Goal: Find specific fact: Find specific fact

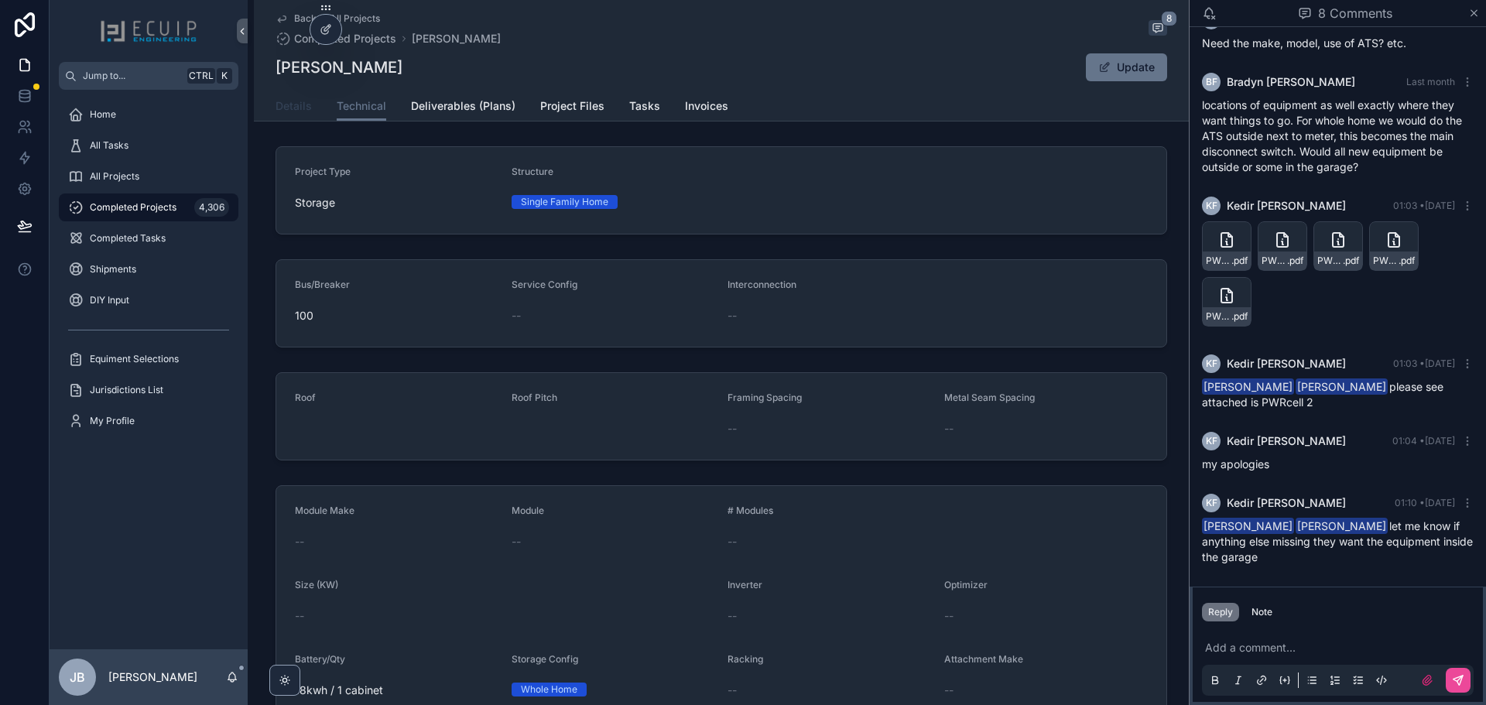
click at [277, 110] on span "Details" at bounding box center [293, 105] width 36 height 15
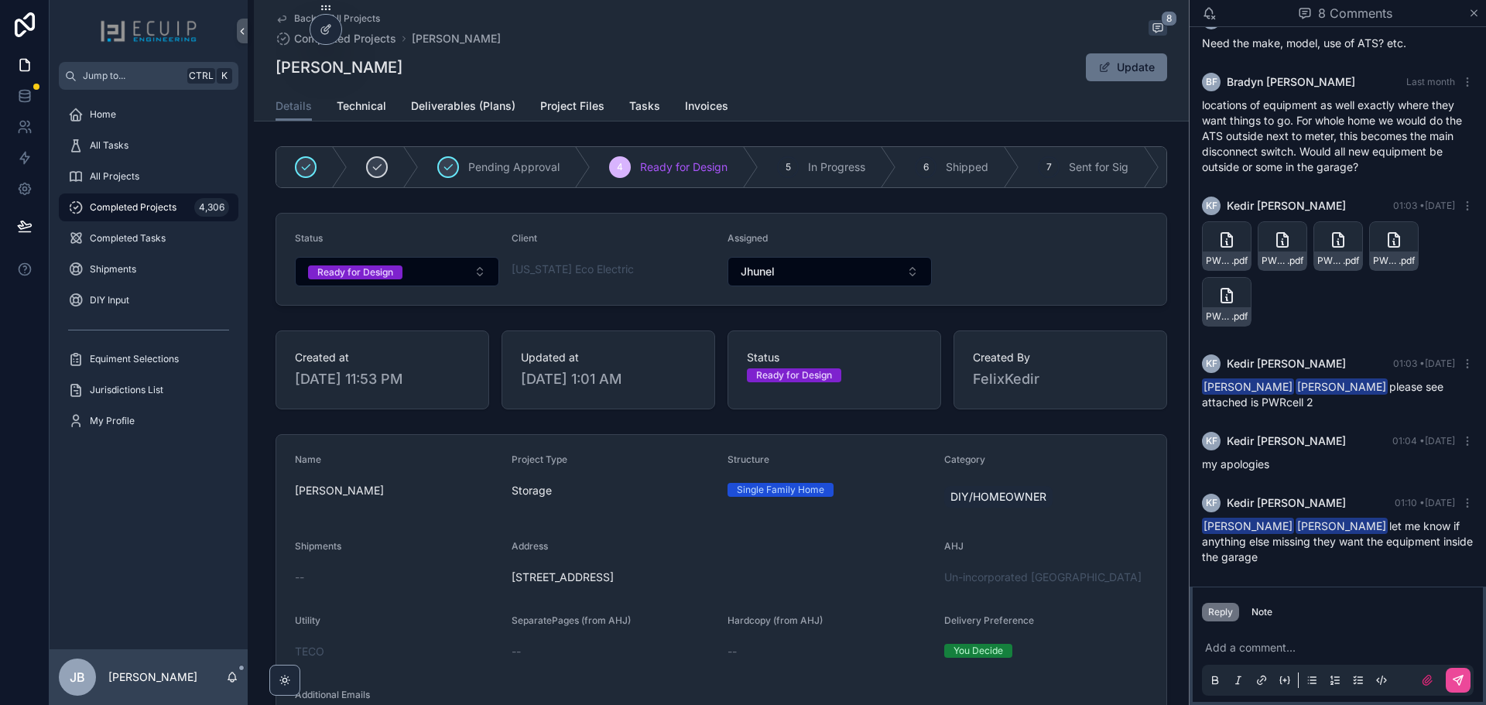
drag, startPoint x: 669, startPoint y: 586, endPoint x: 505, endPoint y: 584, distance: 163.3
click at [505, 584] on form "Name [PERSON_NAME] Project Type Storage Structure Single Family Home Category D…" at bounding box center [721, 693] width 890 height 517
copy span "[STREET_ADDRESS]"
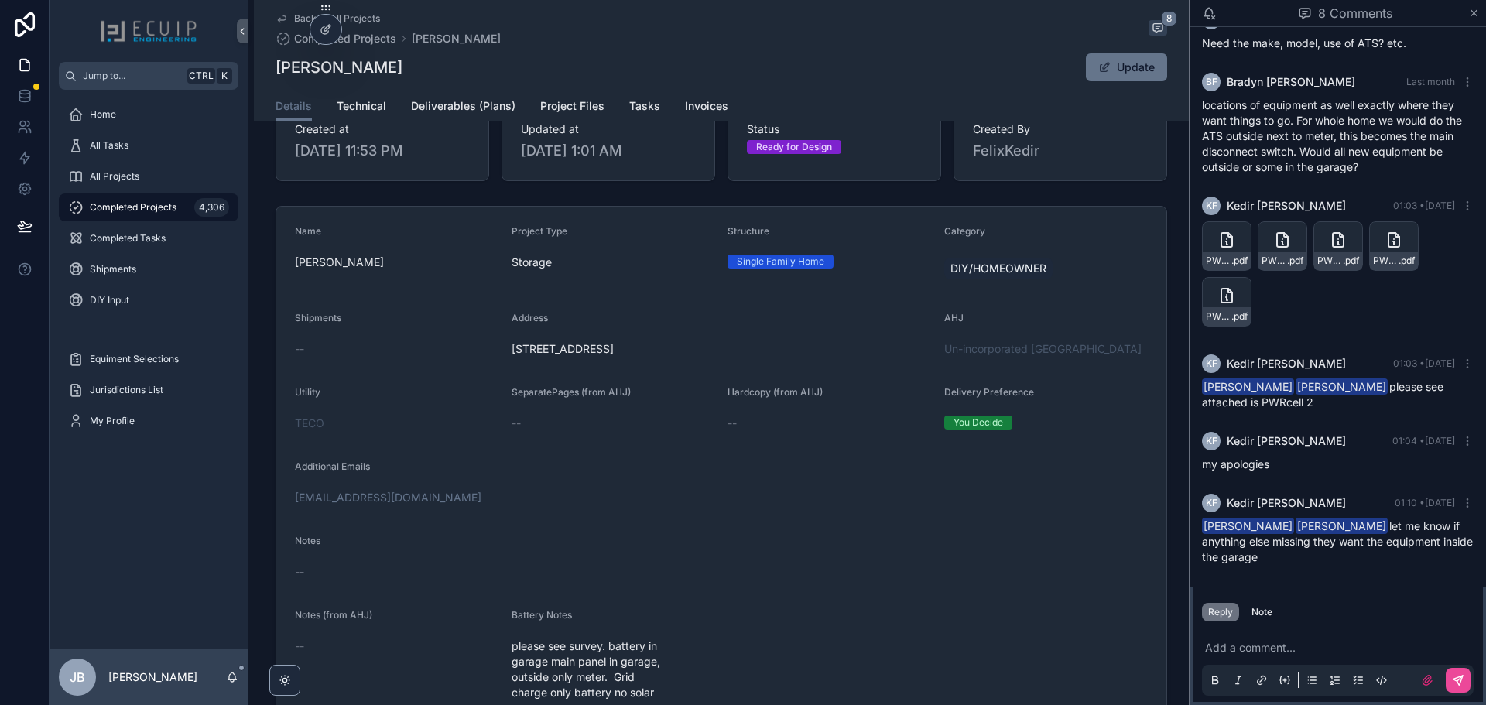
scroll to position [155, 0]
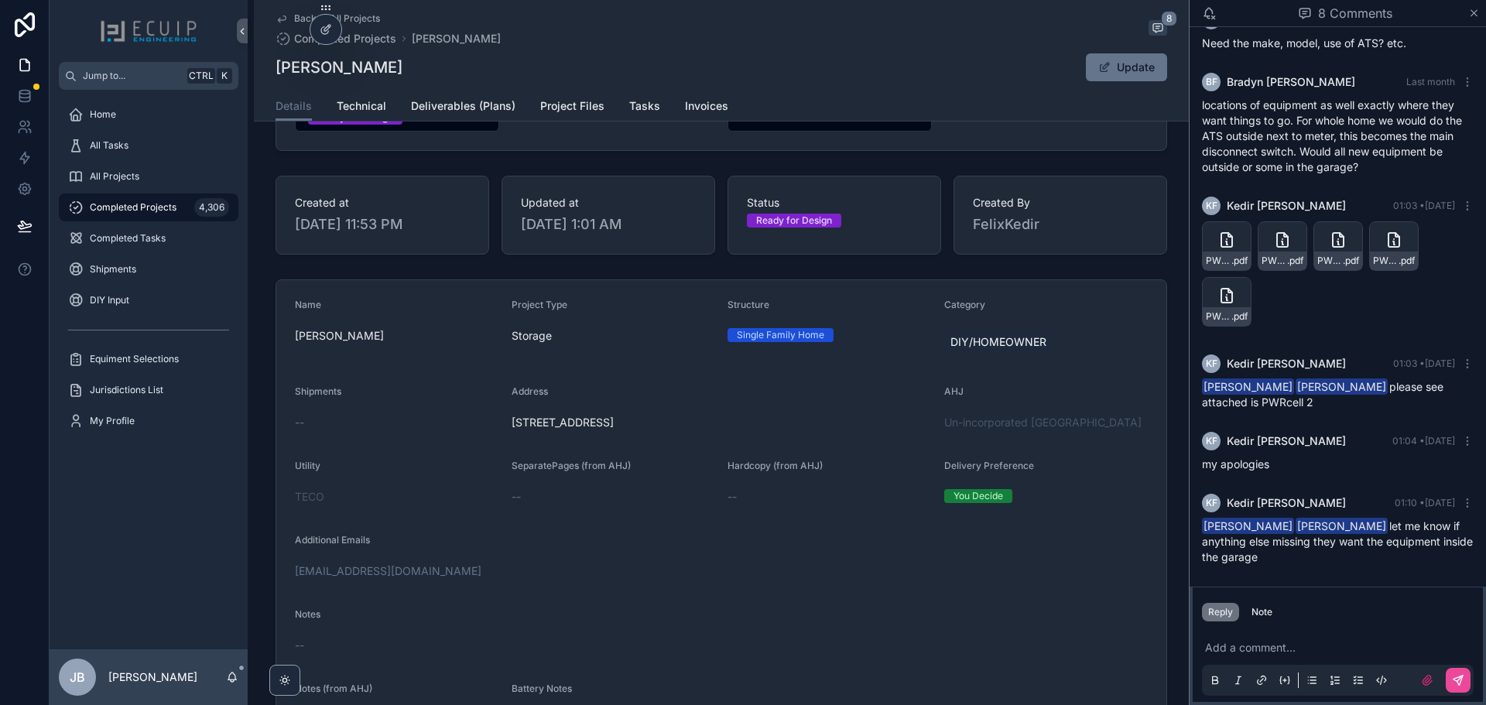
click at [624, 435] on div "[STREET_ADDRESS]" at bounding box center [721, 422] width 420 height 25
click at [527, 428] on span "[STREET_ADDRESS]" at bounding box center [721, 422] width 420 height 15
click at [530, 430] on span "[STREET_ADDRESS]" at bounding box center [721, 422] width 420 height 15
drag, startPoint x: 508, startPoint y: 433, endPoint x: 532, endPoint y: 433, distance: 24.8
click at [532, 430] on span "[STREET_ADDRESS]" at bounding box center [721, 422] width 420 height 15
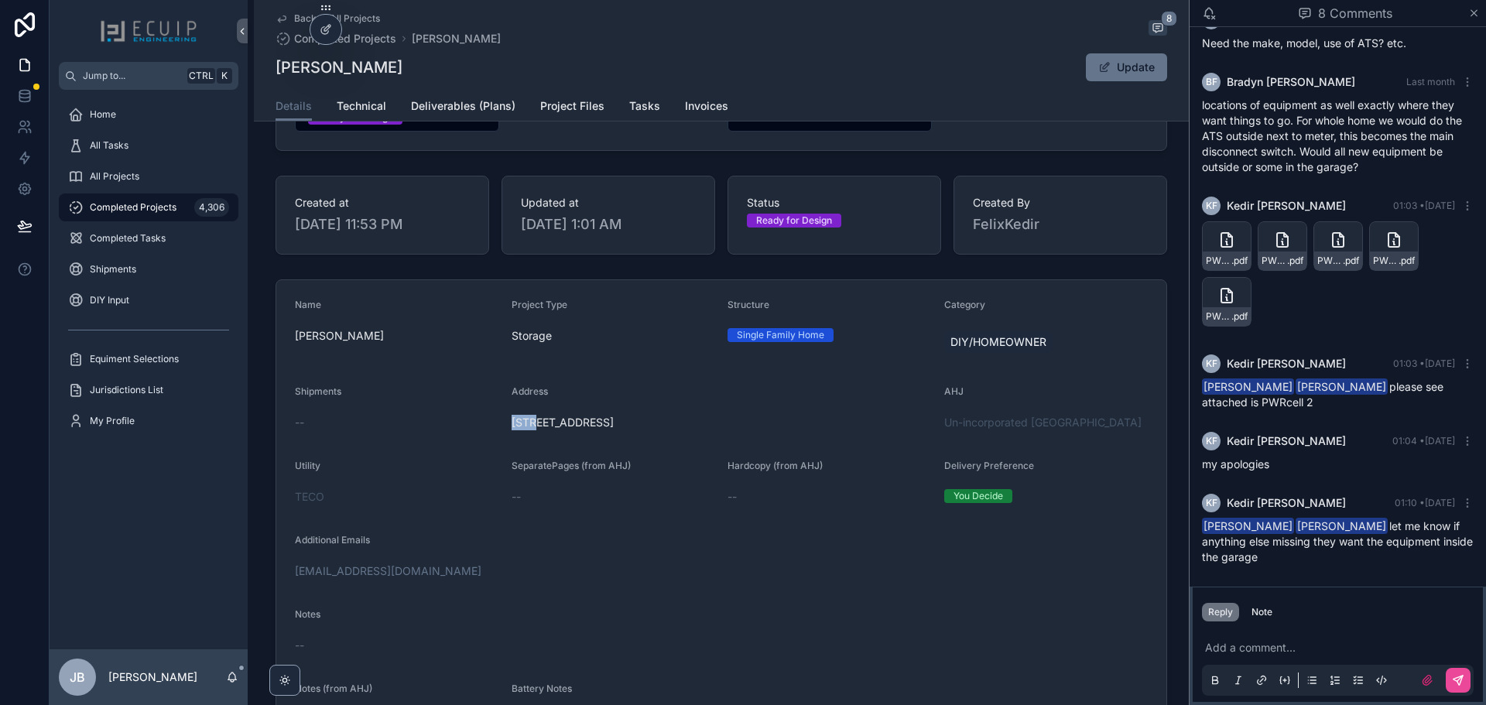
copy span "4093"
drag, startPoint x: 673, startPoint y: 435, endPoint x: 614, endPoint y: 434, distance: 58.8
click at [614, 430] on span "[STREET_ADDRESS]" at bounding box center [721, 422] width 420 height 15
copy span "Valrico [GEOGRAPHIC_DATA]"
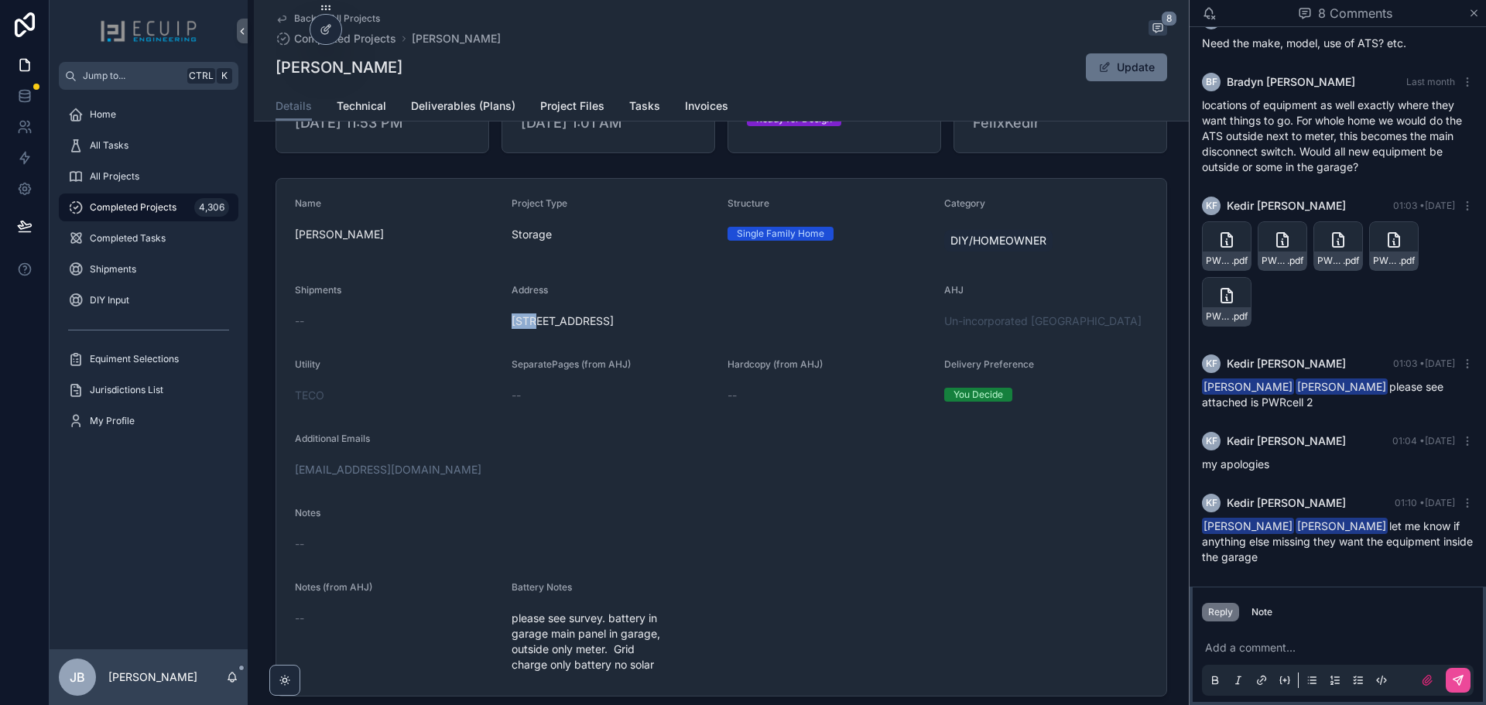
scroll to position [309, 0]
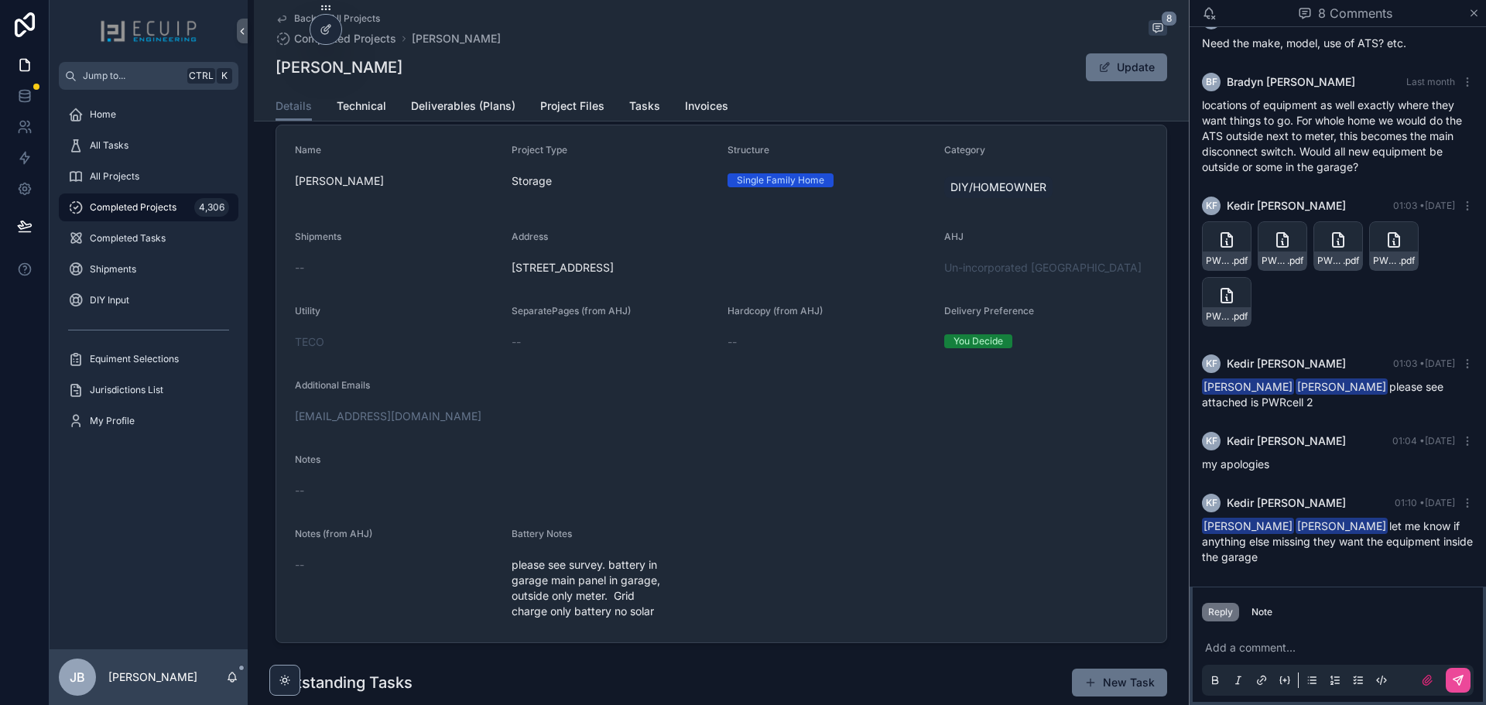
click at [552, 275] on span "[STREET_ADDRESS]" at bounding box center [721, 267] width 420 height 15
drag, startPoint x: 540, startPoint y: 276, endPoint x: 607, endPoint y: 270, distance: 67.6
click at [607, 270] on span "[STREET_ADDRESS]" at bounding box center [721, 267] width 420 height 15
copy span "Devonshire Pl"
drag, startPoint x: 408, startPoint y: 74, endPoint x: 267, endPoint y: 64, distance: 141.1
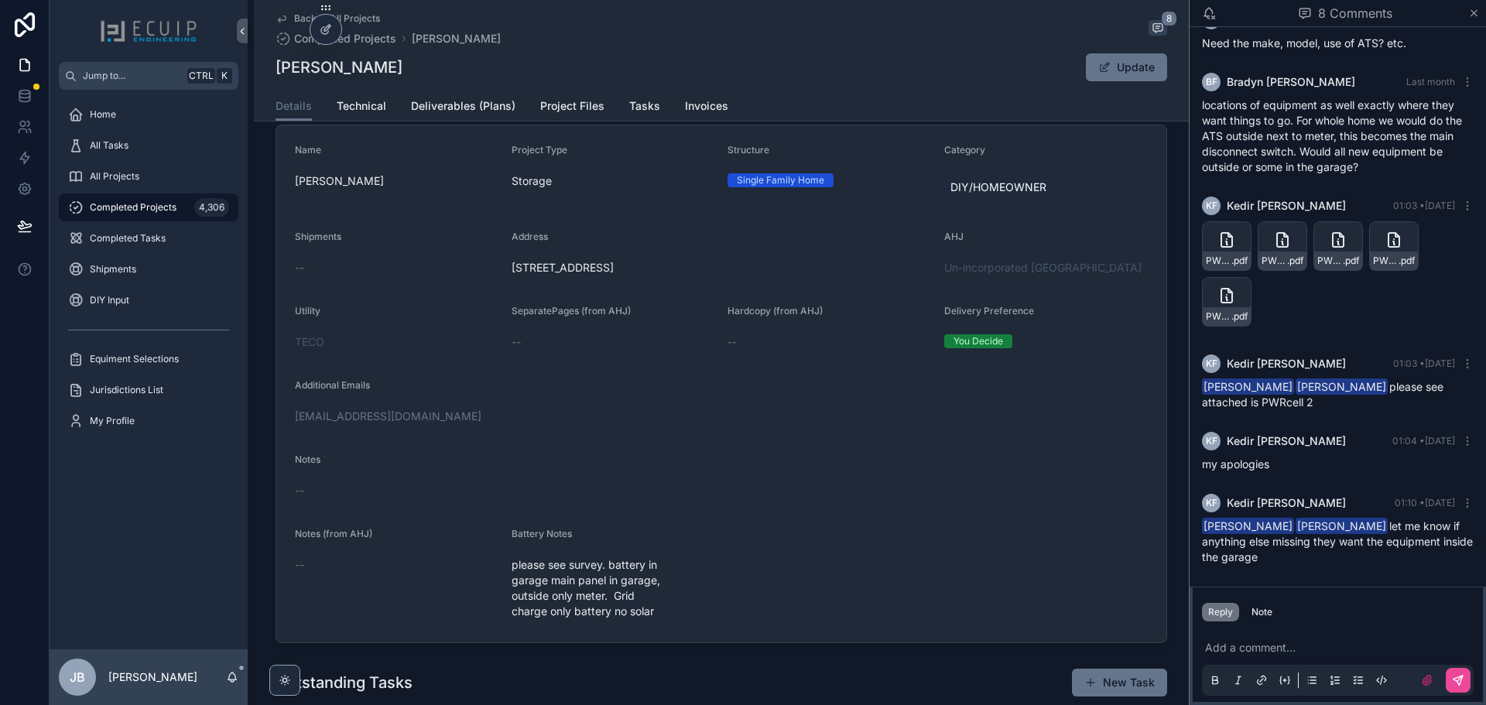
click at [267, 64] on div "Back to All Projects Completed Projects [PERSON_NAME] 8 [PERSON_NAME] Update De…" at bounding box center [721, 60] width 935 height 121
copy h1 "[PERSON_NAME]"
drag, startPoint x: 658, startPoint y: 275, endPoint x: 598, endPoint y: 273, distance: 60.4
click at [598, 273] on span "[STREET_ADDRESS]" at bounding box center [721, 267] width 420 height 15
copy span "Pl, Valrico [GEOGRAPHIC_DATA]"
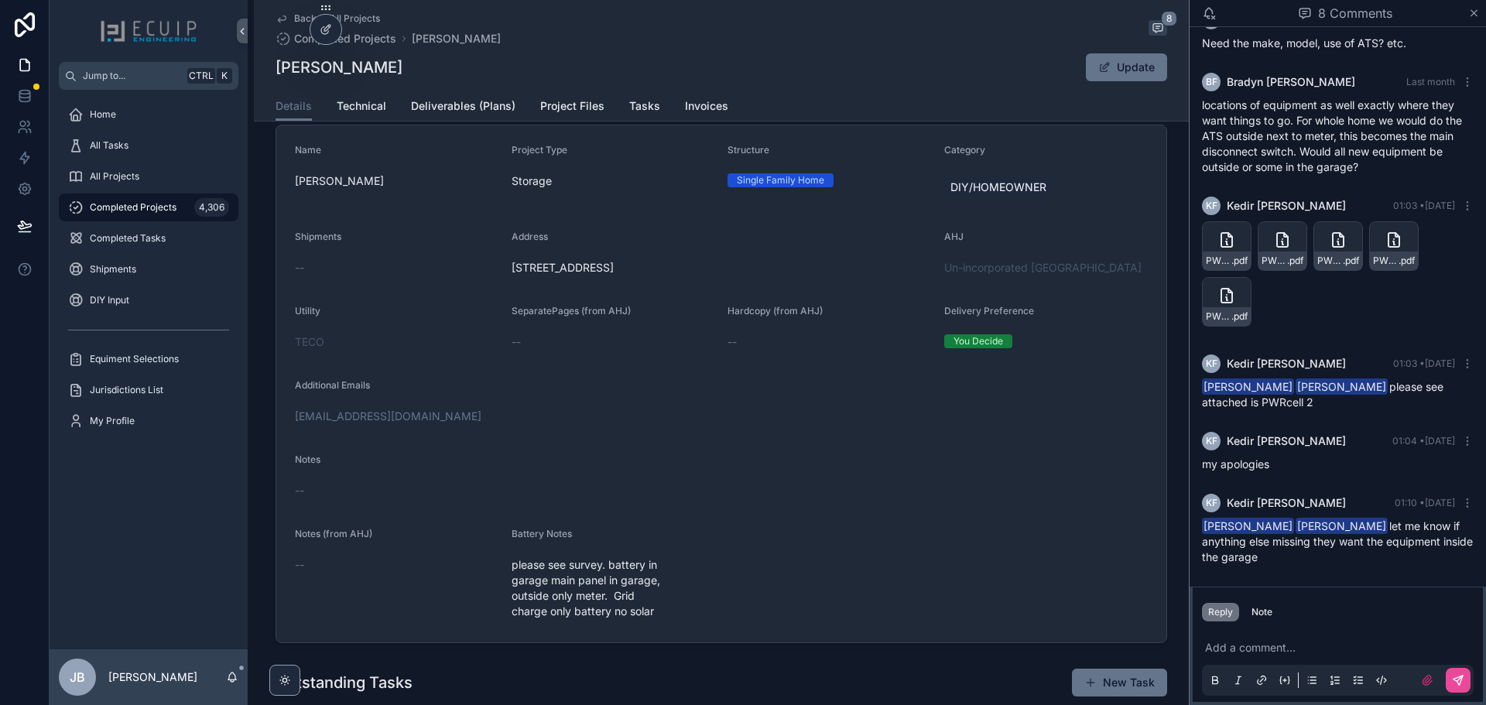
click at [634, 271] on span "[STREET_ADDRESS]" at bounding box center [721, 267] width 420 height 15
drag, startPoint x: 669, startPoint y: 281, endPoint x: 614, endPoint y: 280, distance: 54.9
click at [614, 275] on span "[STREET_ADDRESS]" at bounding box center [721, 267] width 420 height 15
copy span "Valrico [GEOGRAPHIC_DATA]"
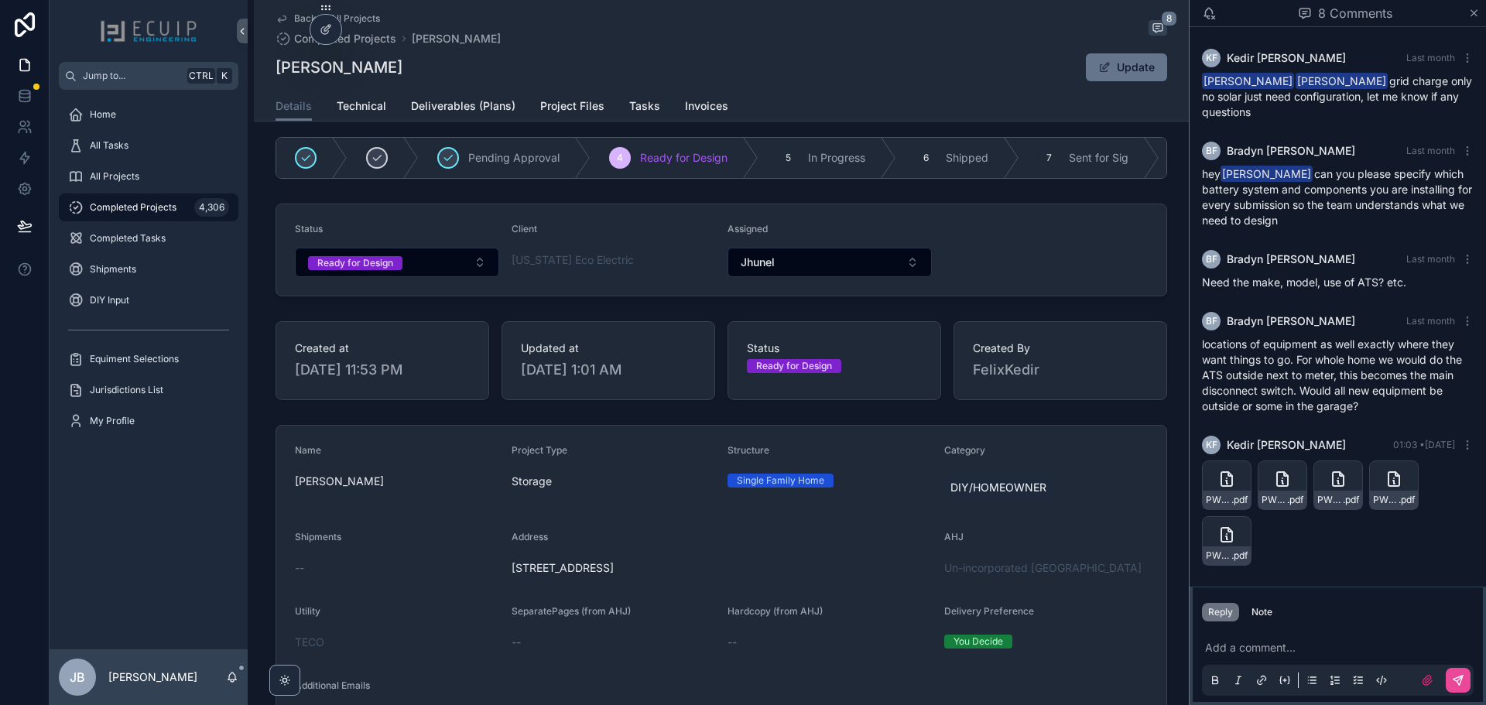
scroll to position [0, 0]
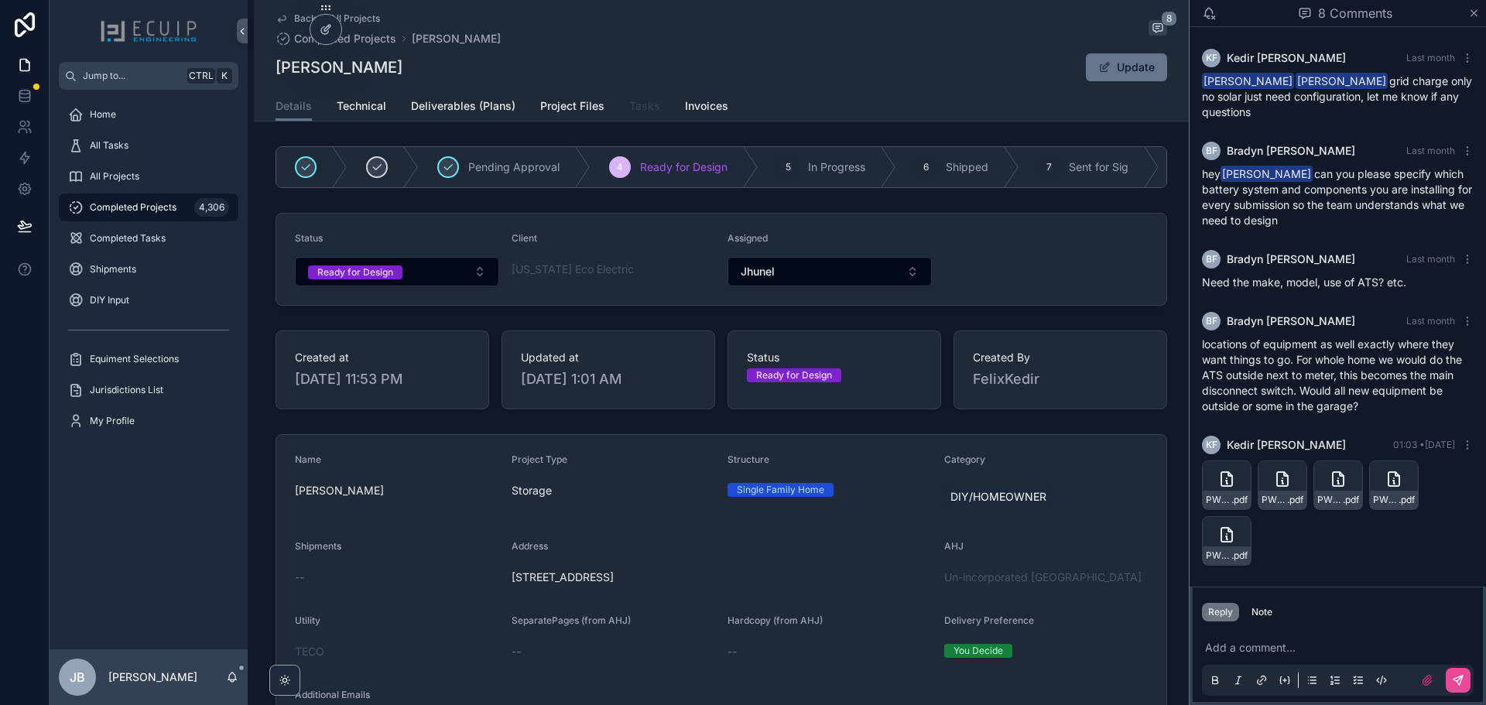
click at [629, 107] on span "Tasks" at bounding box center [644, 105] width 31 height 15
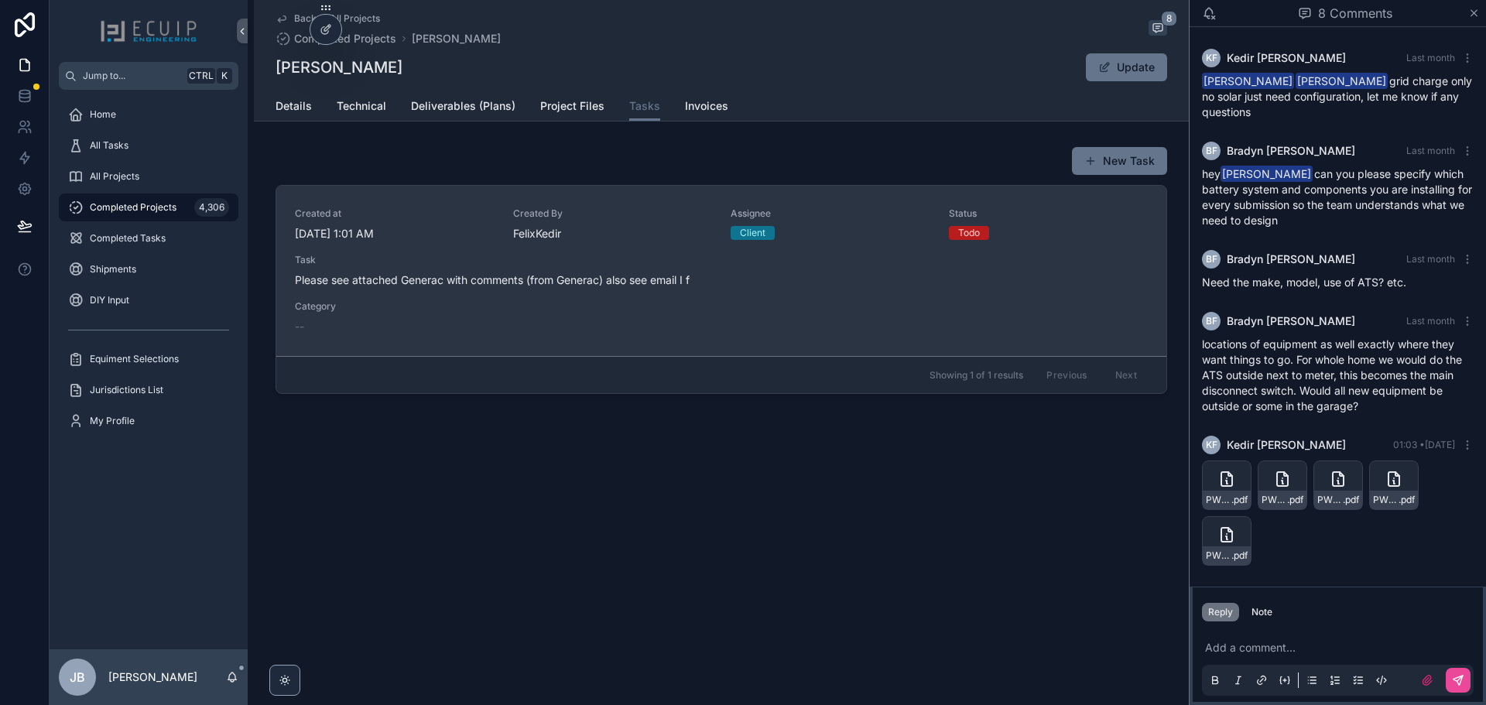
click at [562, 294] on div "Created at [DATE] 1:01 AM Created By [PERSON_NAME] Assignee Client Status Todo …" at bounding box center [721, 270] width 853 height 127
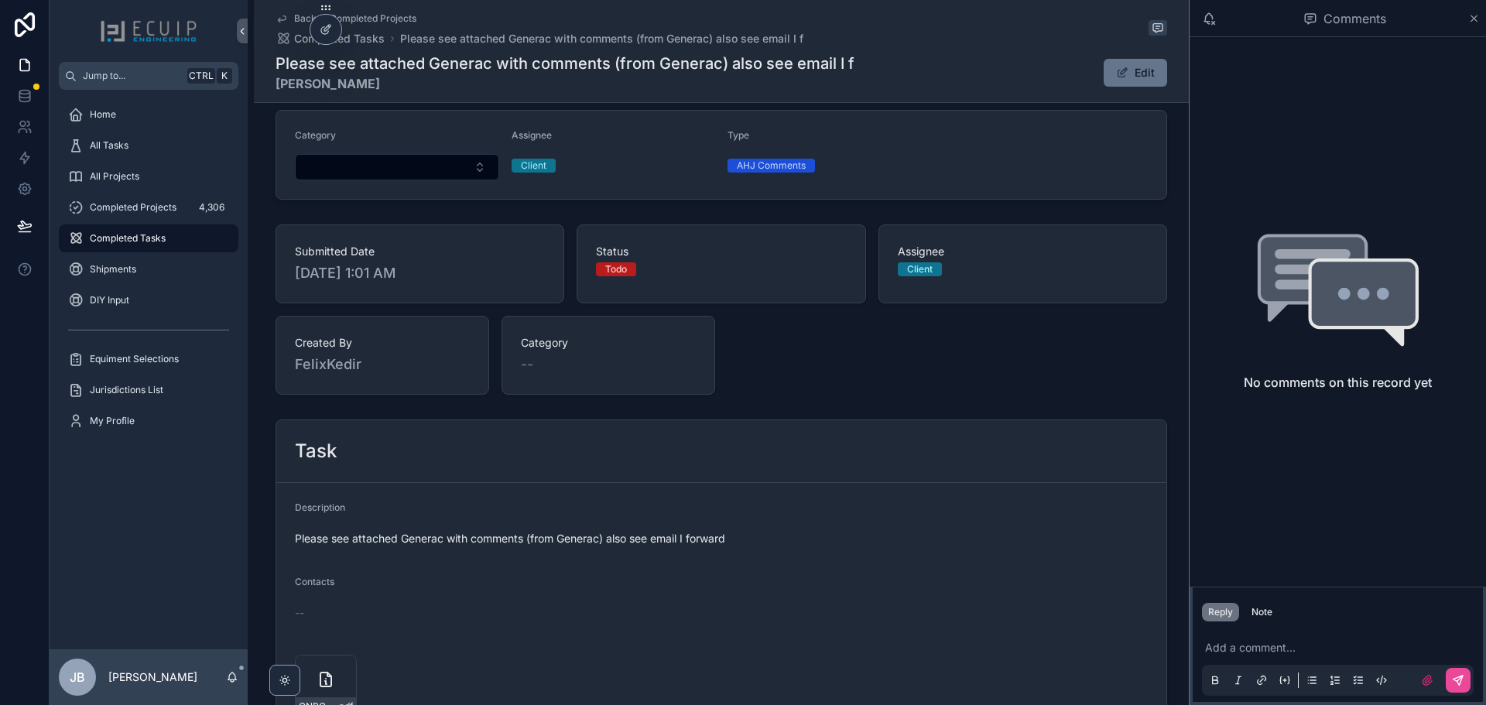
scroll to position [309, 0]
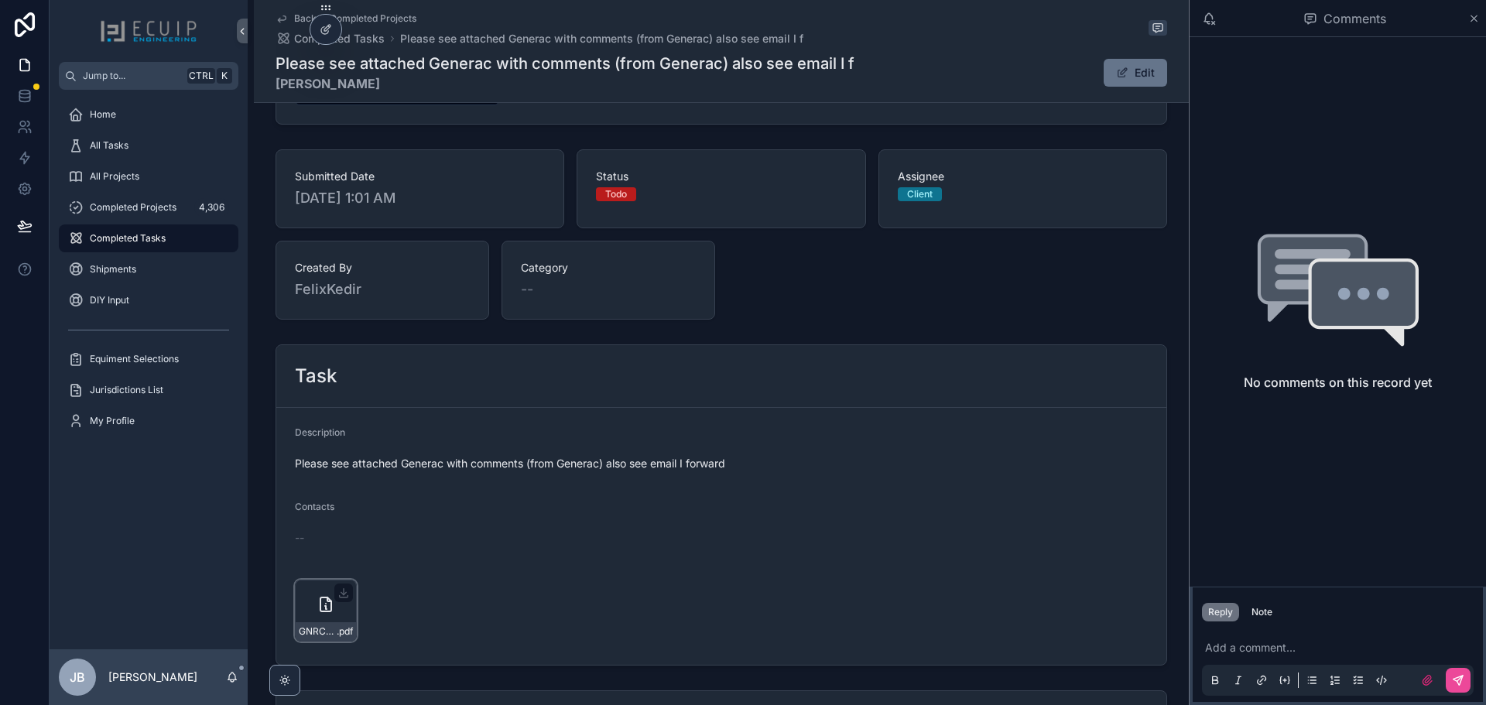
click at [306, 597] on div "GNRCreviewed(AP)_[attMo44FaUvAt0pho7894-[PERSON_NAME]-Engineering_signed-(3) .p…" at bounding box center [326, 611] width 62 height 62
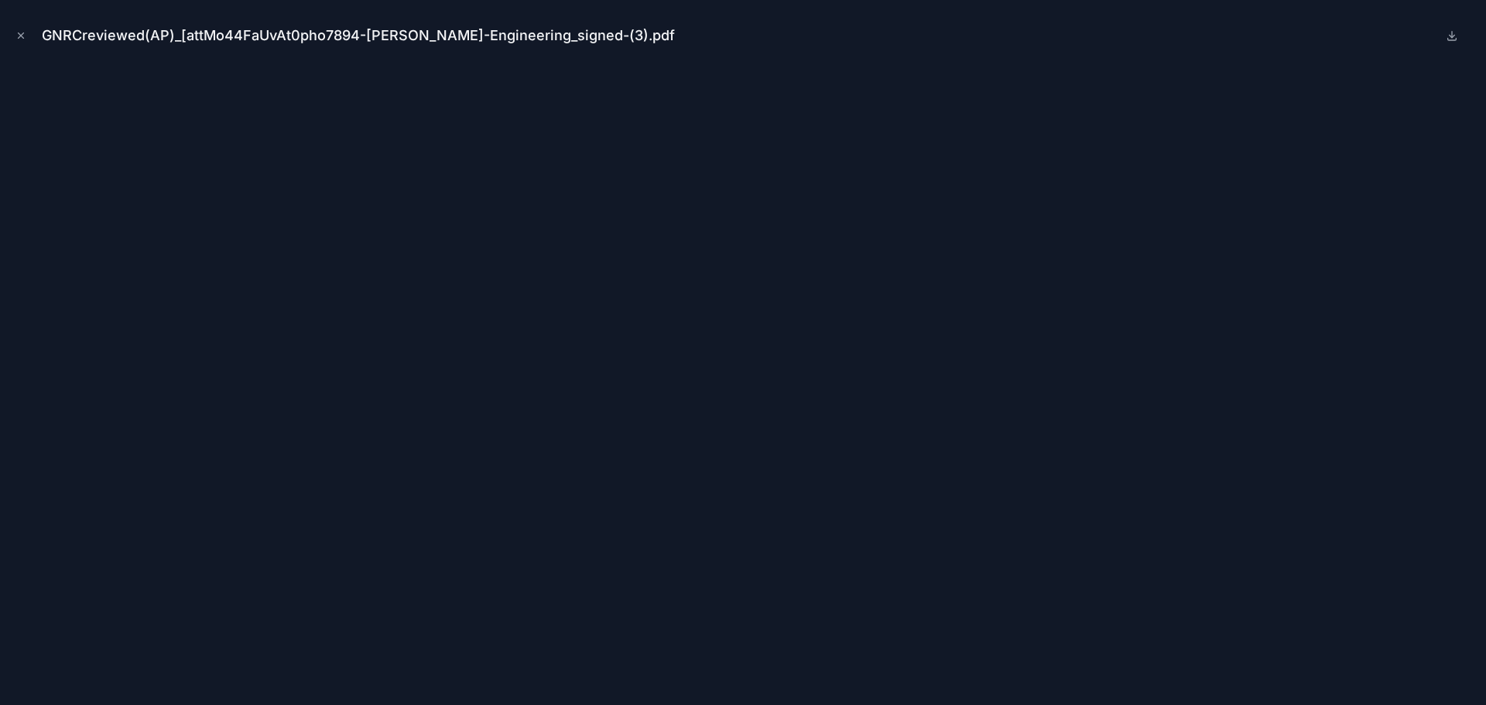
click at [26, 31] on button "Close modal" at bounding box center [20, 35] width 17 height 17
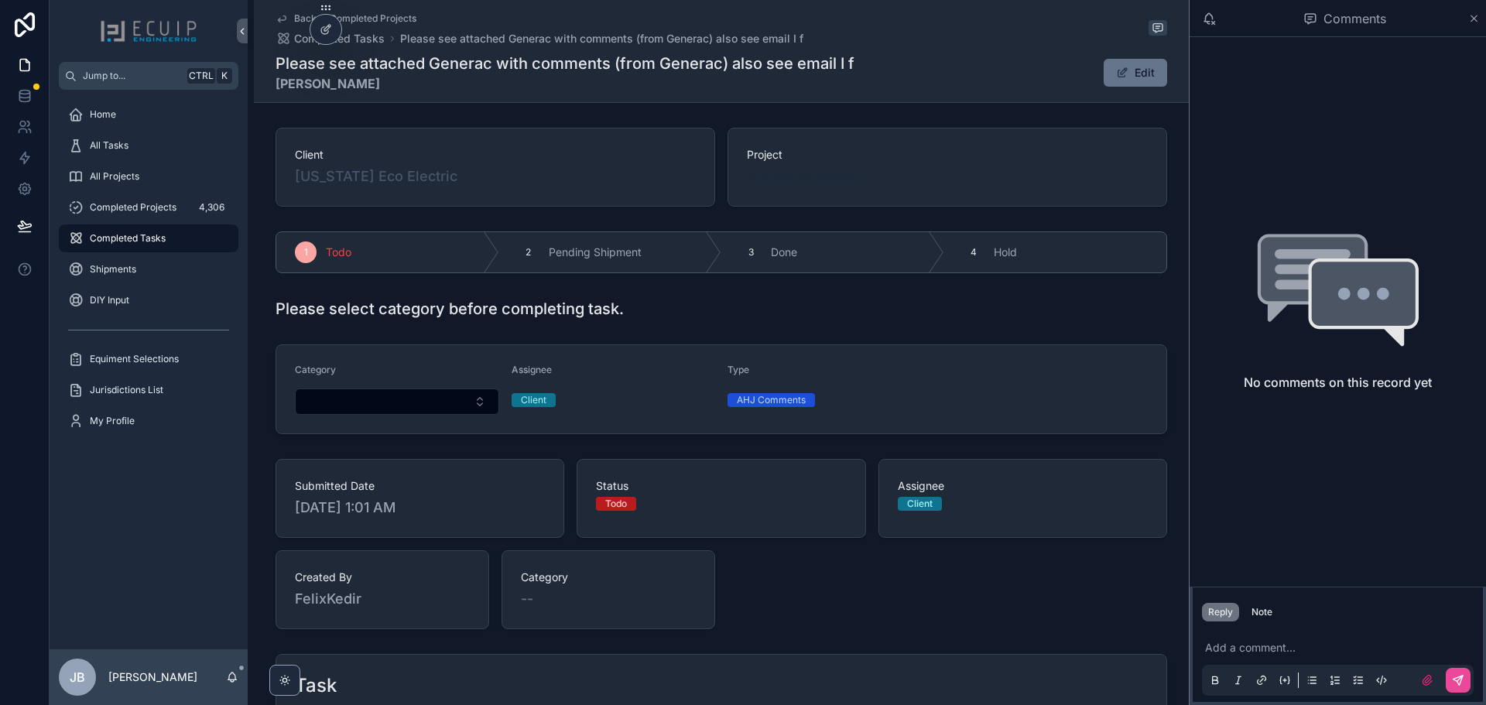
click at [816, 183] on span "[PERSON_NAME]" at bounding box center [806, 177] width 118 height 22
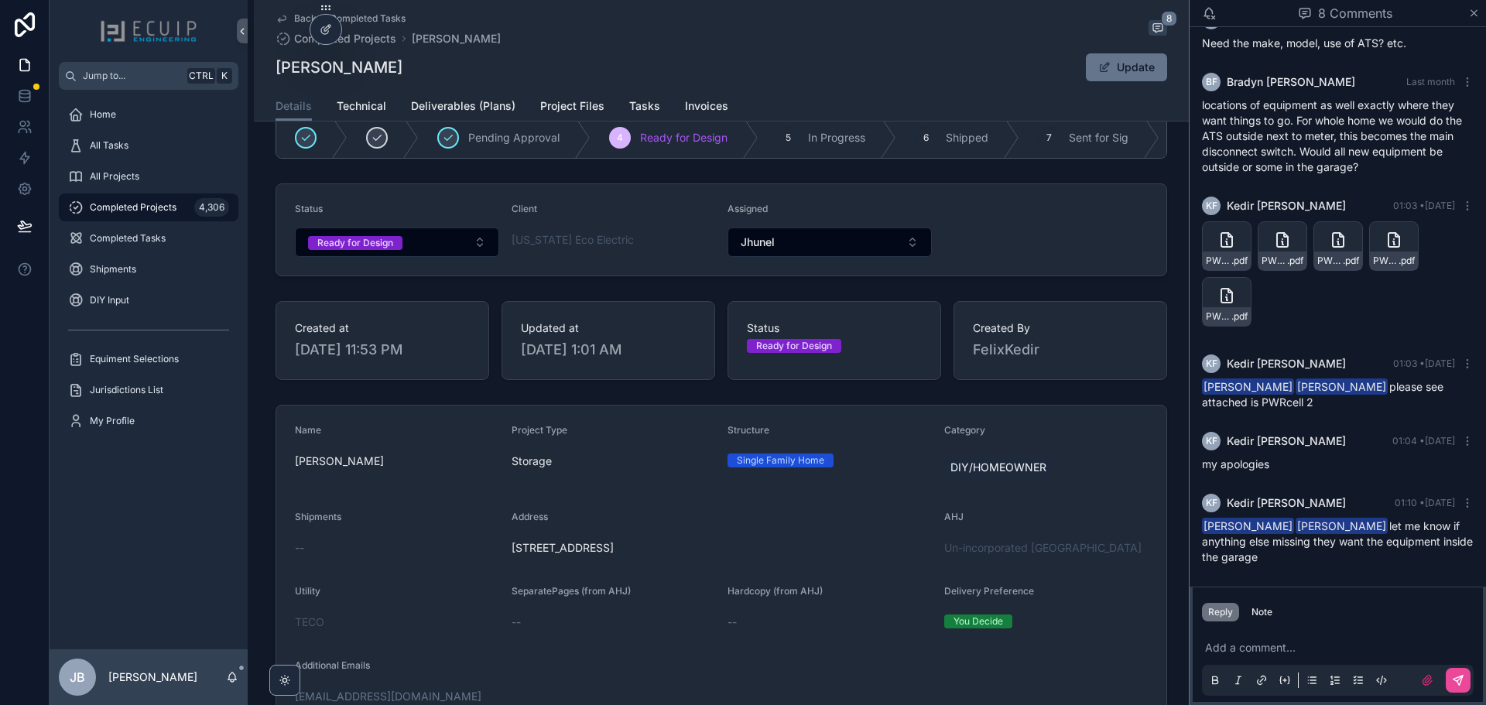
scroll to position [155, 0]
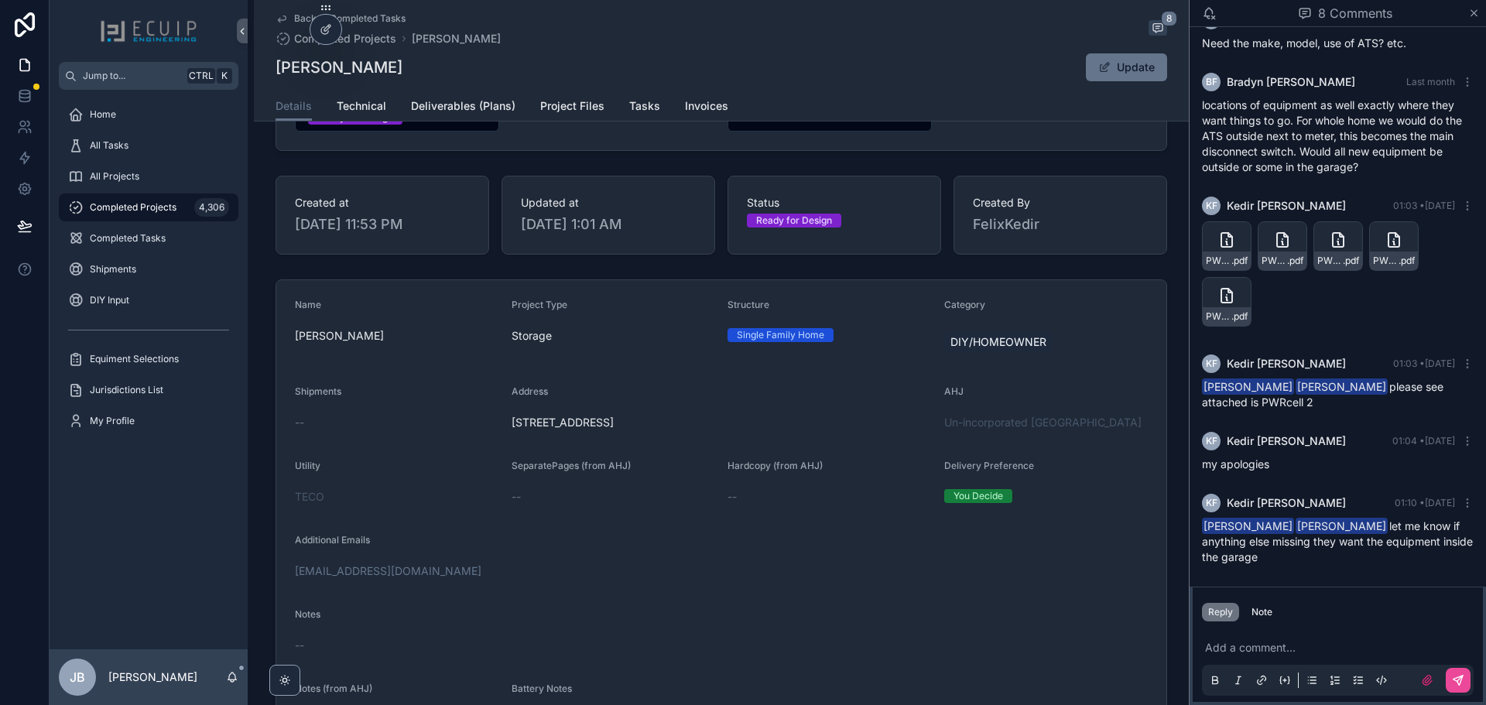
drag, startPoint x: 672, startPoint y: 438, endPoint x: 504, endPoint y: 433, distance: 168.7
click at [504, 433] on form "Name [PERSON_NAME] Project Type Storage Structure Single Family Home Category D…" at bounding box center [721, 538] width 890 height 517
copy span "[STREET_ADDRESS]"
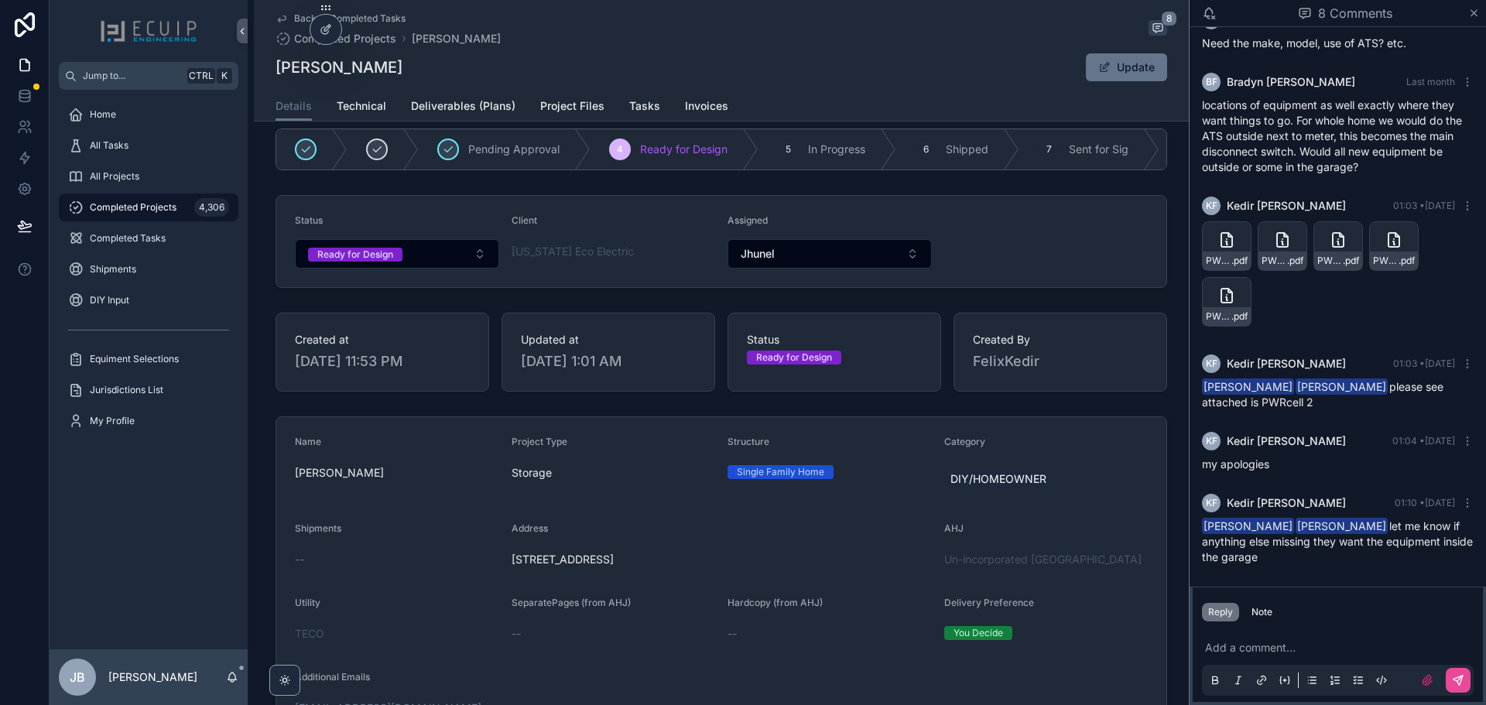
scroll to position [0, 0]
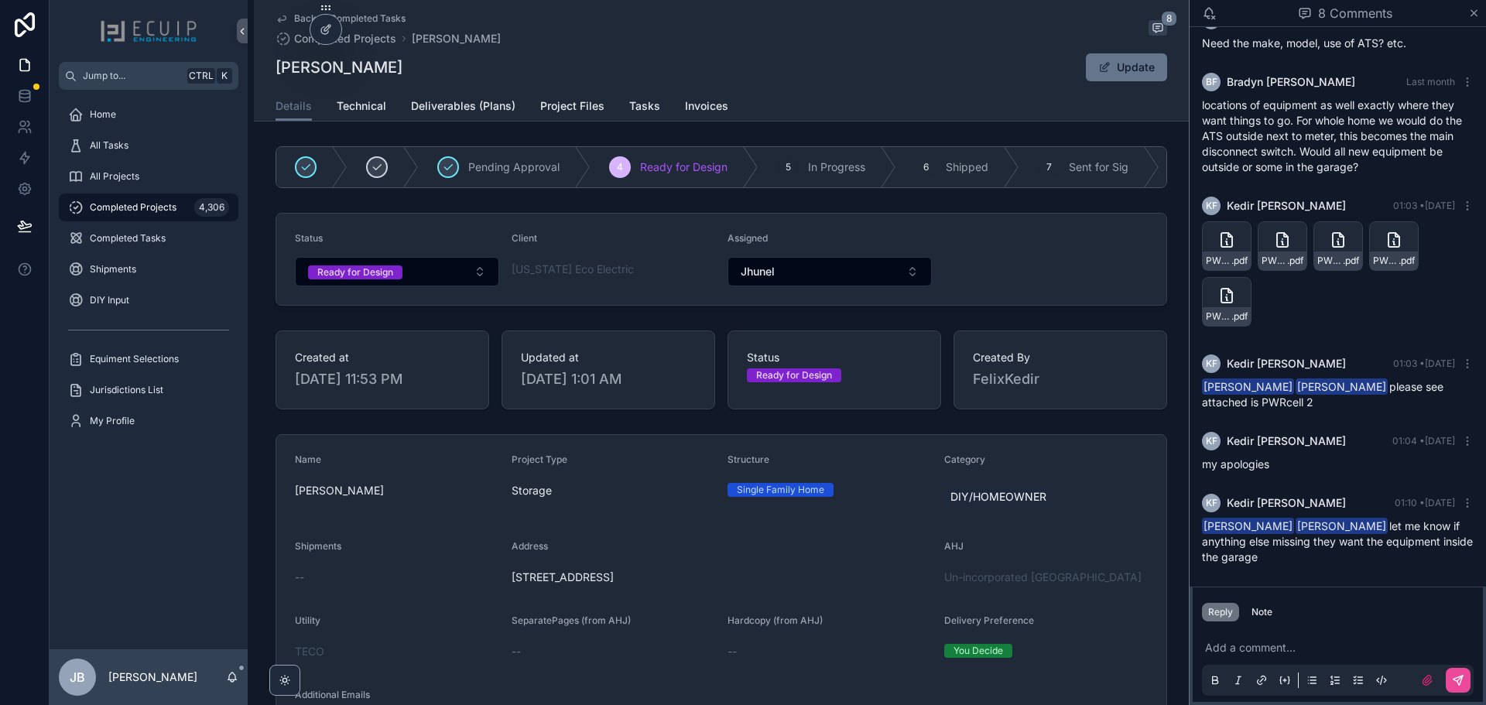
copy span "[STREET_ADDRESS]"
drag, startPoint x: 421, startPoint y: 78, endPoint x: 272, endPoint y: 70, distance: 149.5
click at [275, 70] on div "[PERSON_NAME] Update" at bounding box center [720, 67] width 891 height 29
copy h1 "[PERSON_NAME]"
